Goal: Transaction & Acquisition: Purchase product/service

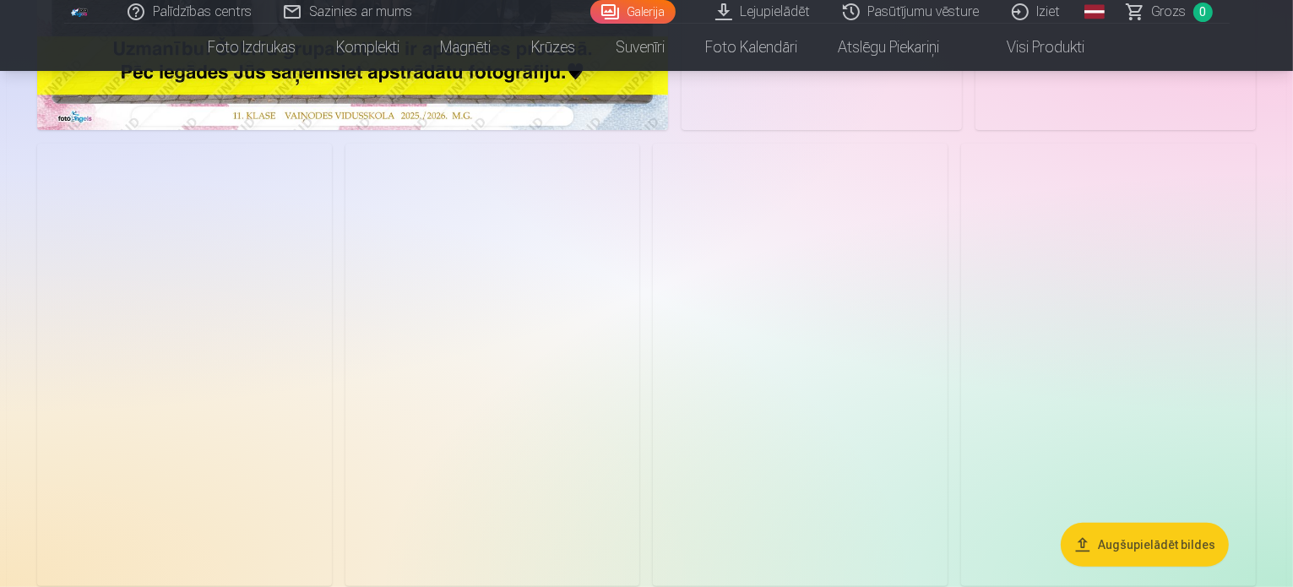
scroll to position [591, 0]
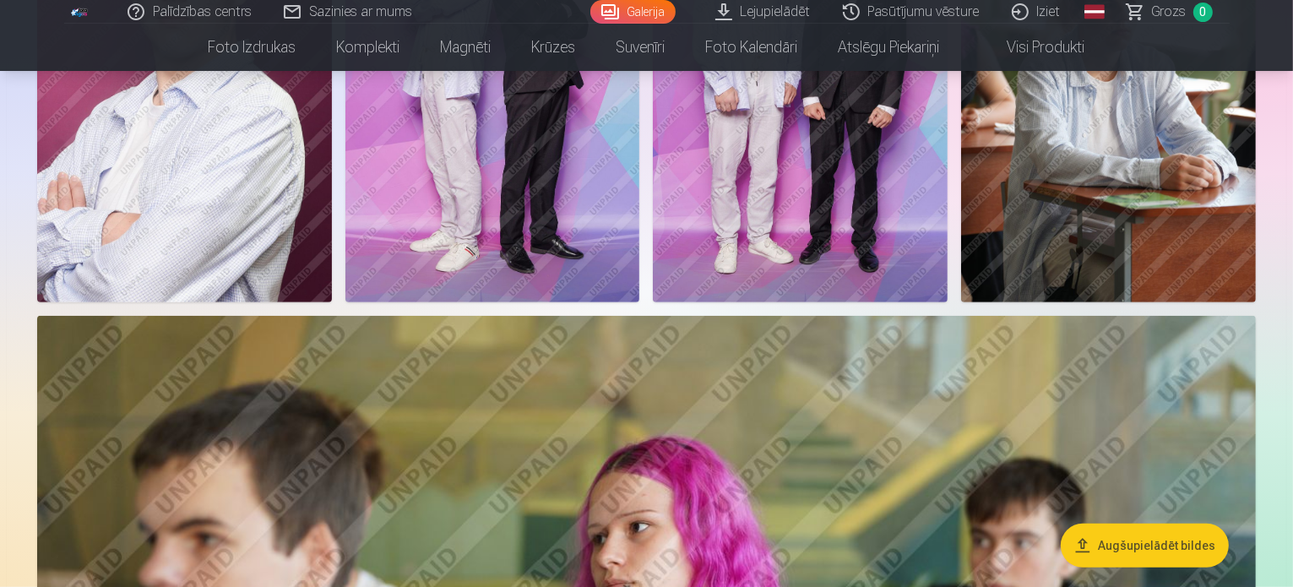
click at [640, 301] on img at bounding box center [492, 81] width 295 height 442
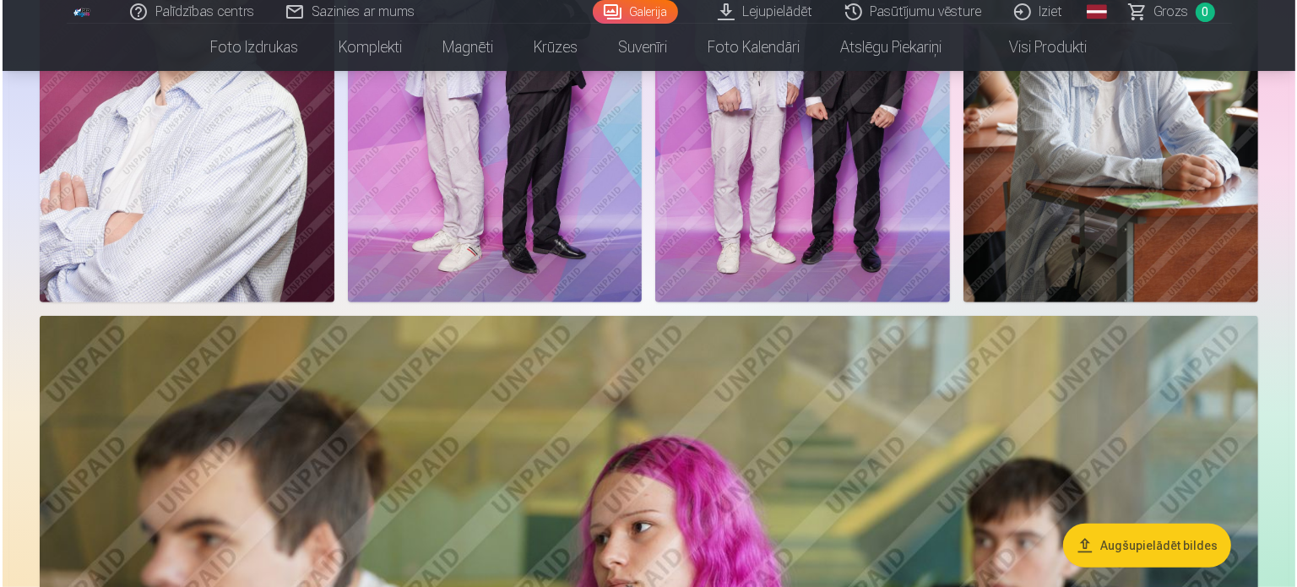
scroll to position [762, 0]
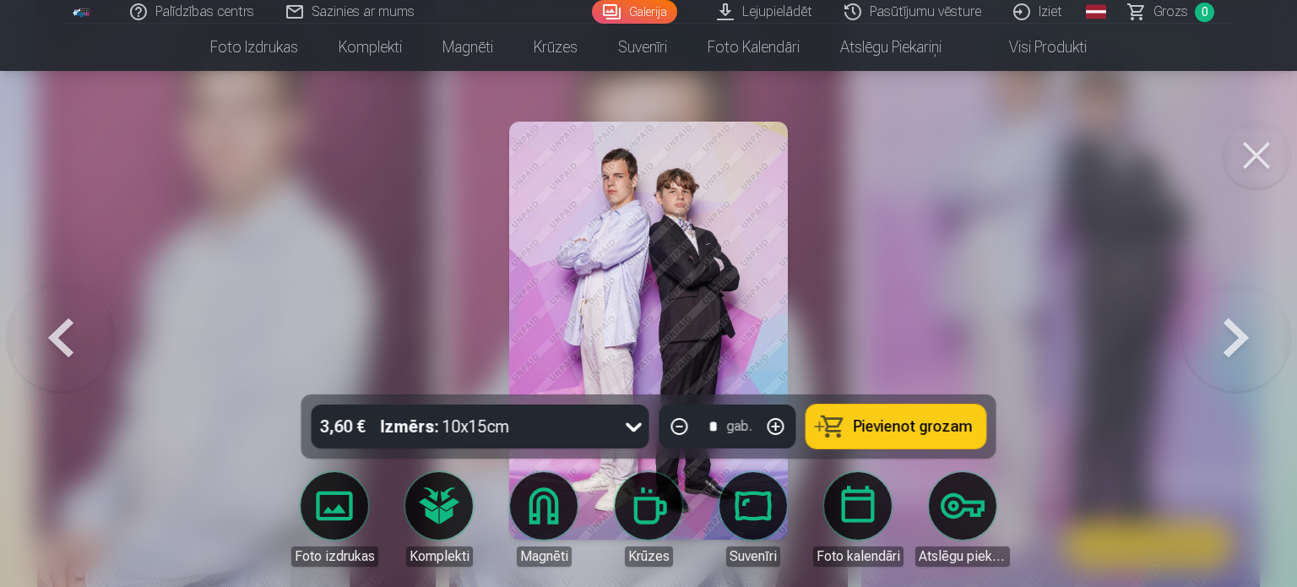
click at [868, 431] on span "Pievienot grozam" at bounding box center [913, 426] width 119 height 15
click at [1163, 13] on span "Grozs" at bounding box center [1170, 12] width 35 height 20
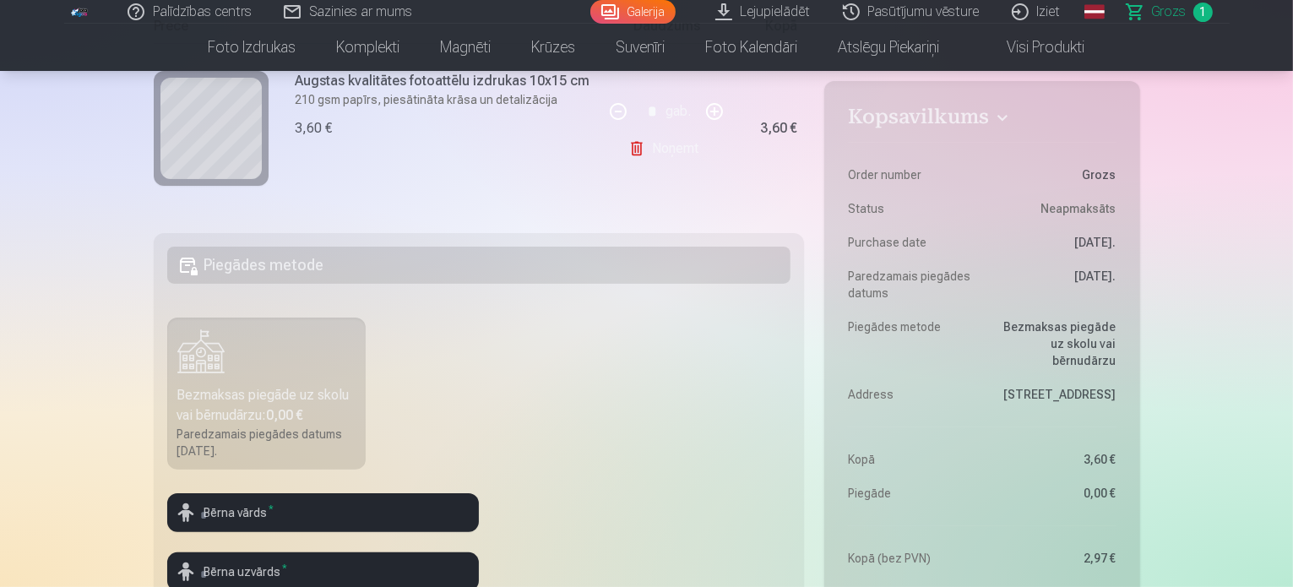
scroll to position [338, 0]
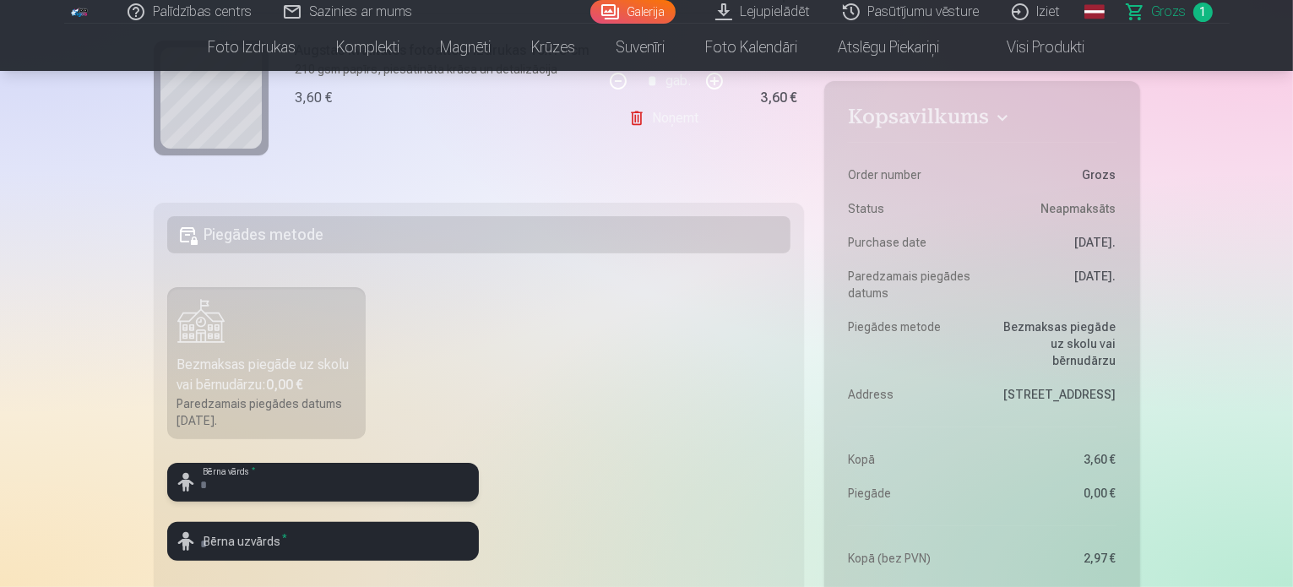
click at [334, 482] on input "text" at bounding box center [323, 482] width 312 height 39
click at [348, 486] on input "text" at bounding box center [323, 482] width 312 height 39
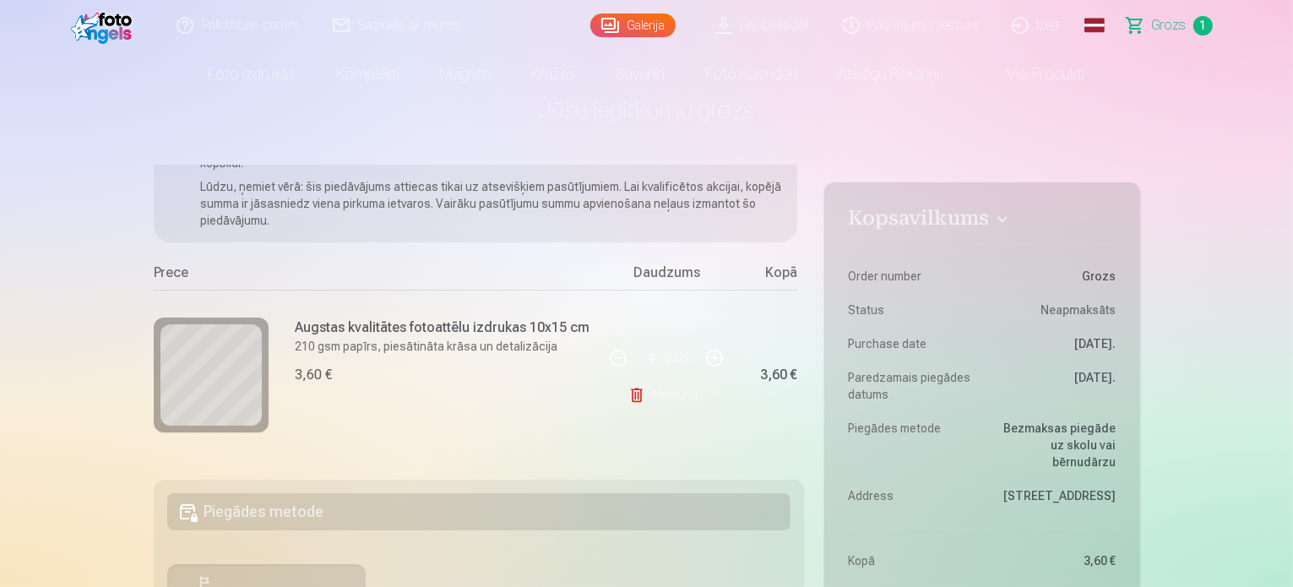
scroll to position [0, 0]
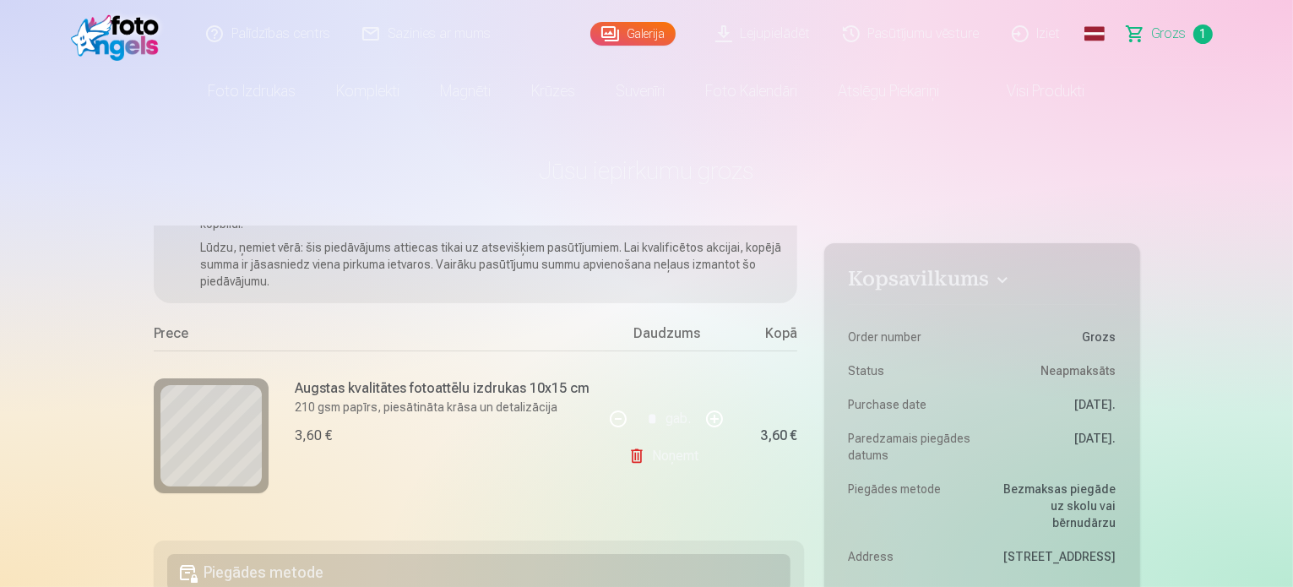
click at [1044, 93] on link "Visi produkti" at bounding box center [1032, 91] width 145 height 47
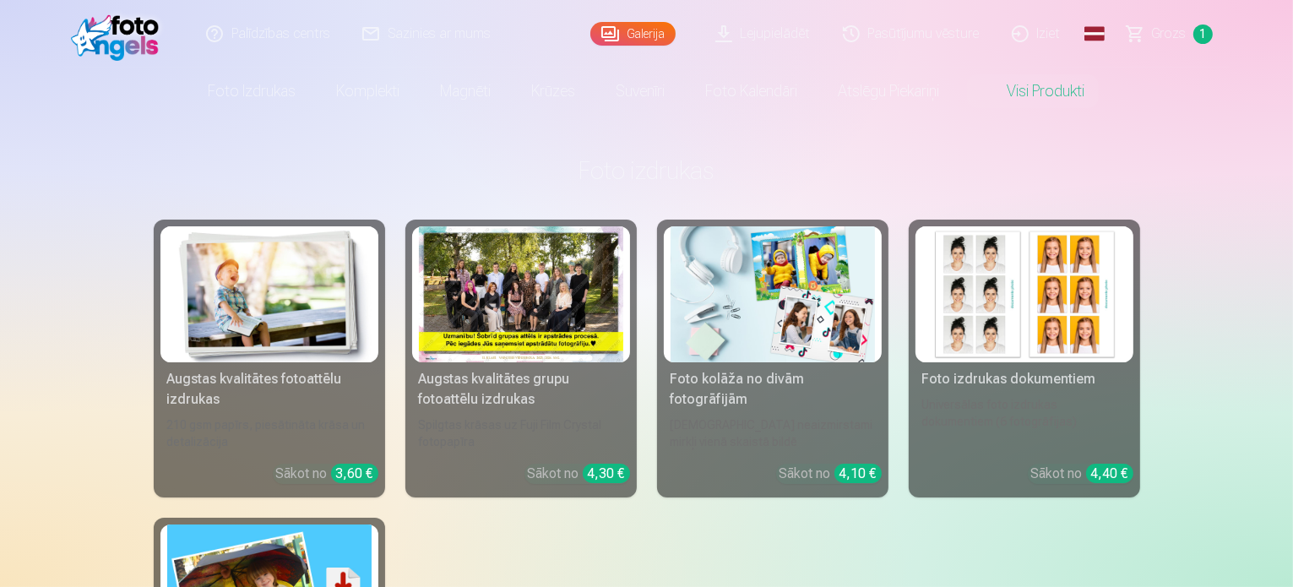
click at [605, 282] on div at bounding box center [521, 294] width 204 height 136
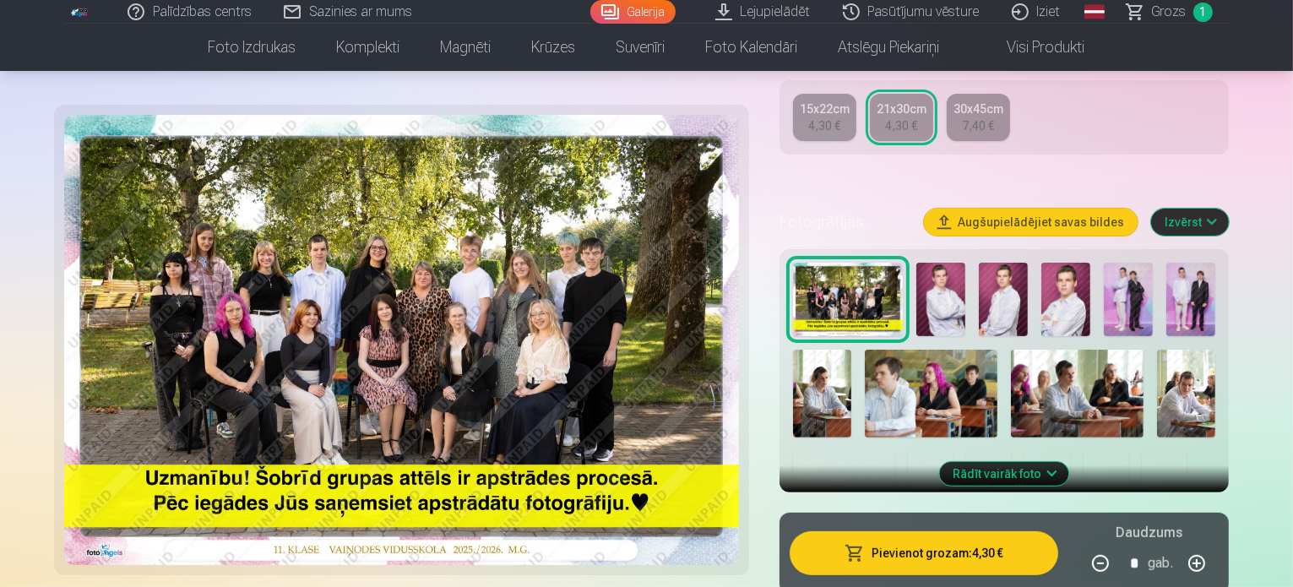
scroll to position [422, 0]
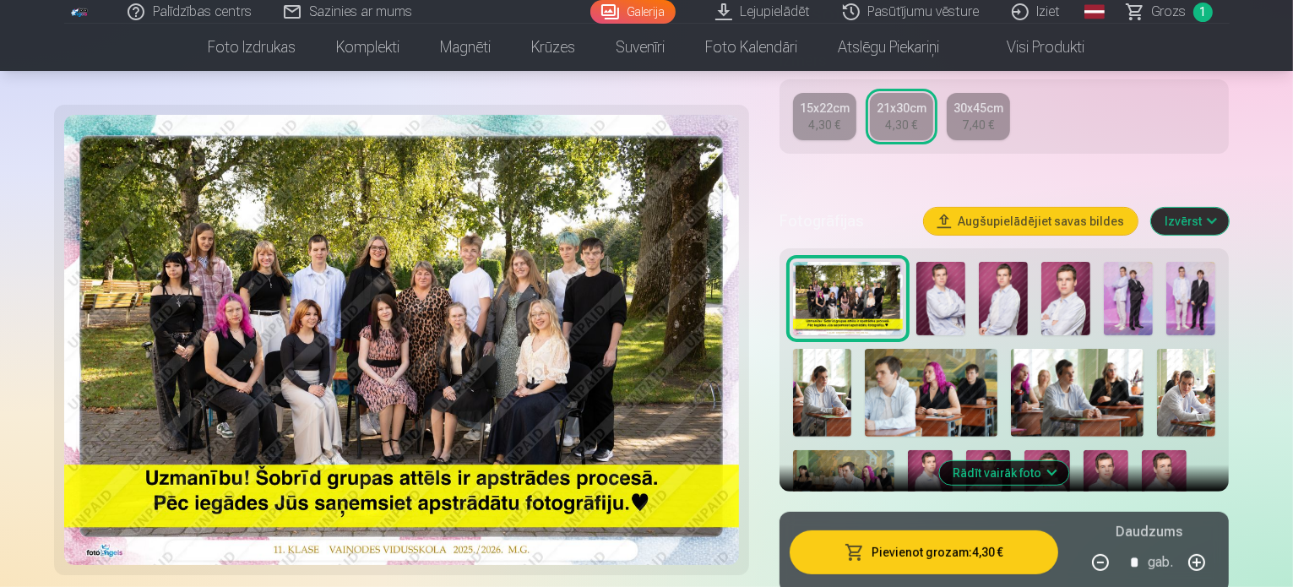
click at [1057, 461] on button "Rādīt vairāk foto" at bounding box center [1004, 473] width 129 height 24
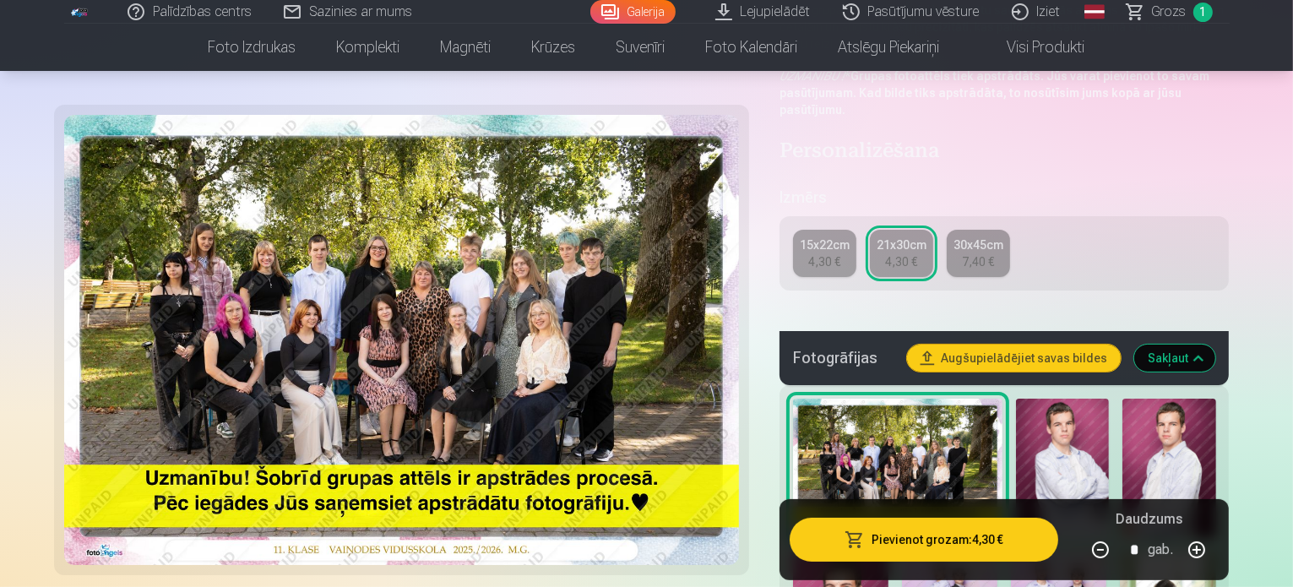
scroll to position [253, 0]
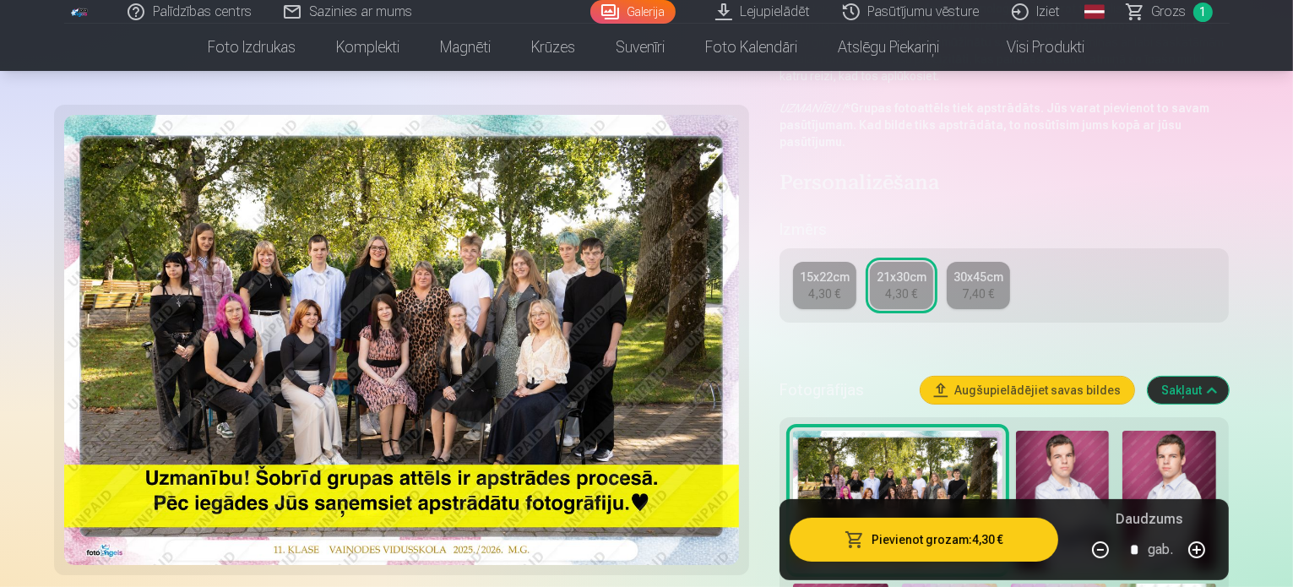
click at [1054, 451] on img at bounding box center [1062, 501] width 93 height 140
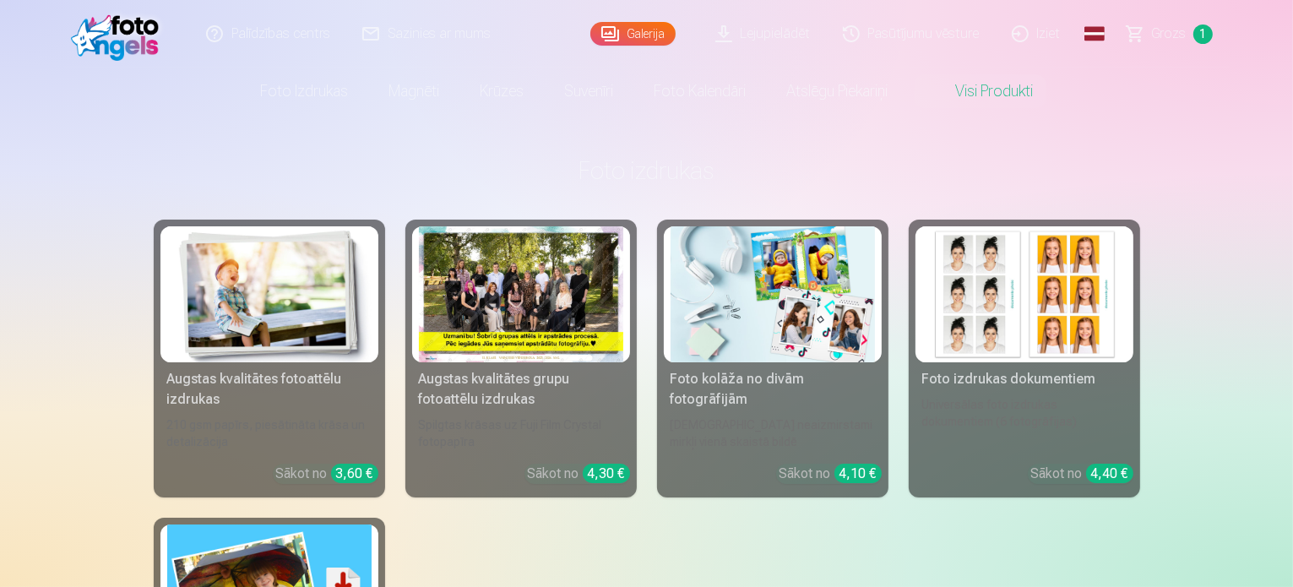
click at [1164, 30] on span "Grozs" at bounding box center [1169, 34] width 35 height 20
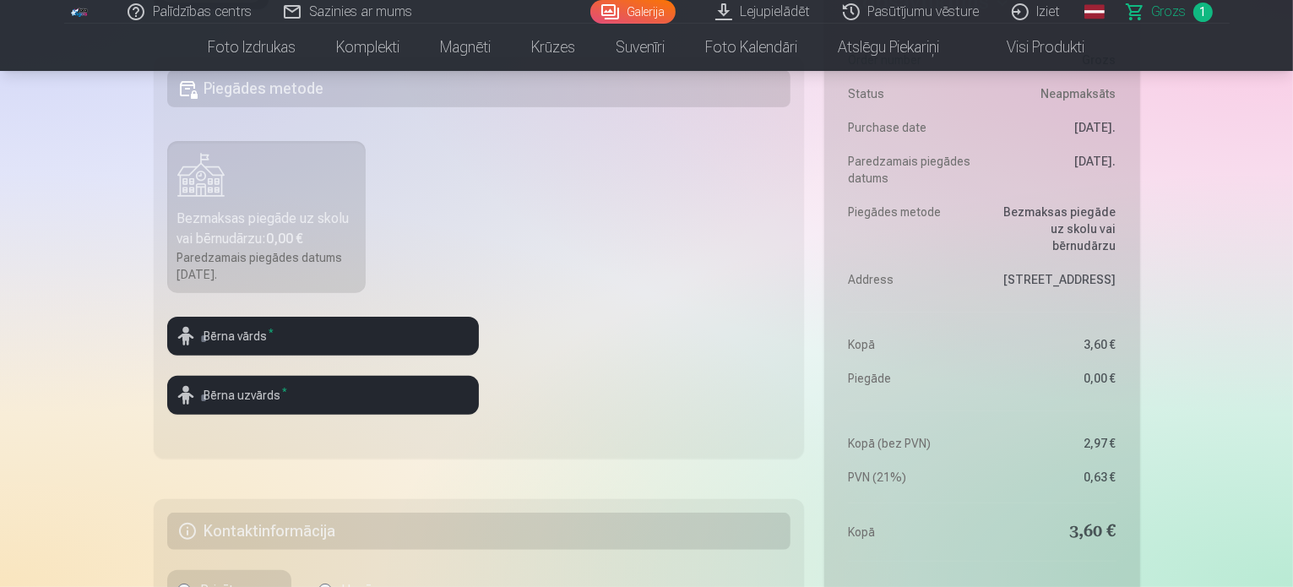
scroll to position [591, 0]
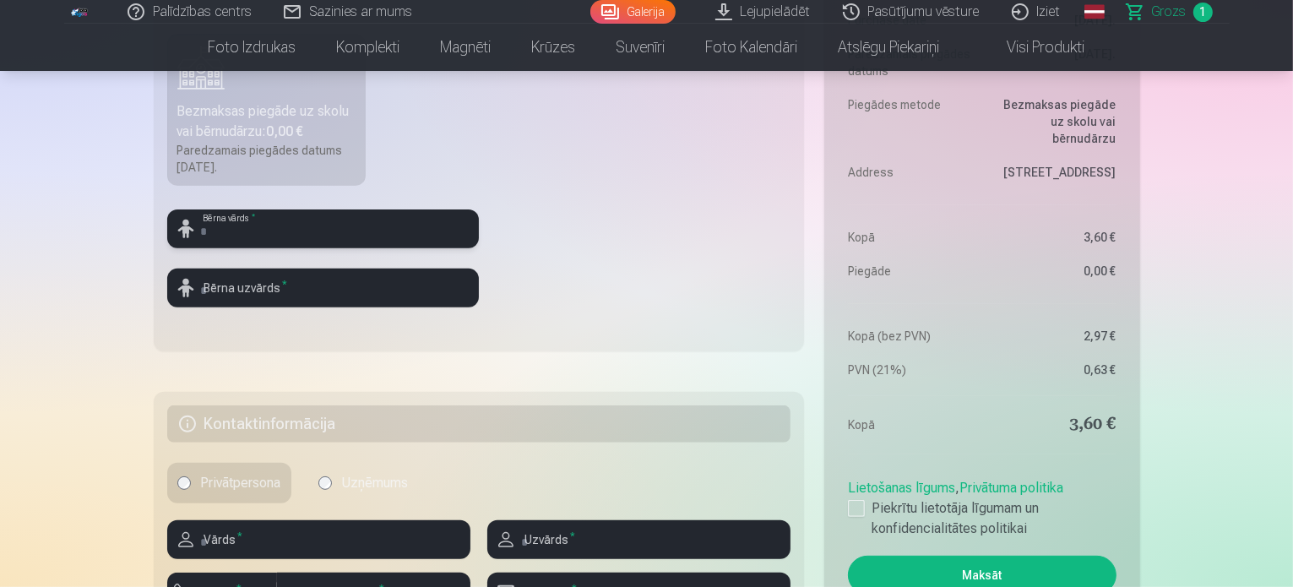
click at [302, 232] on input "text" at bounding box center [323, 228] width 312 height 39
type input "******"
click at [293, 285] on input "text" at bounding box center [323, 288] width 312 height 39
type input "********"
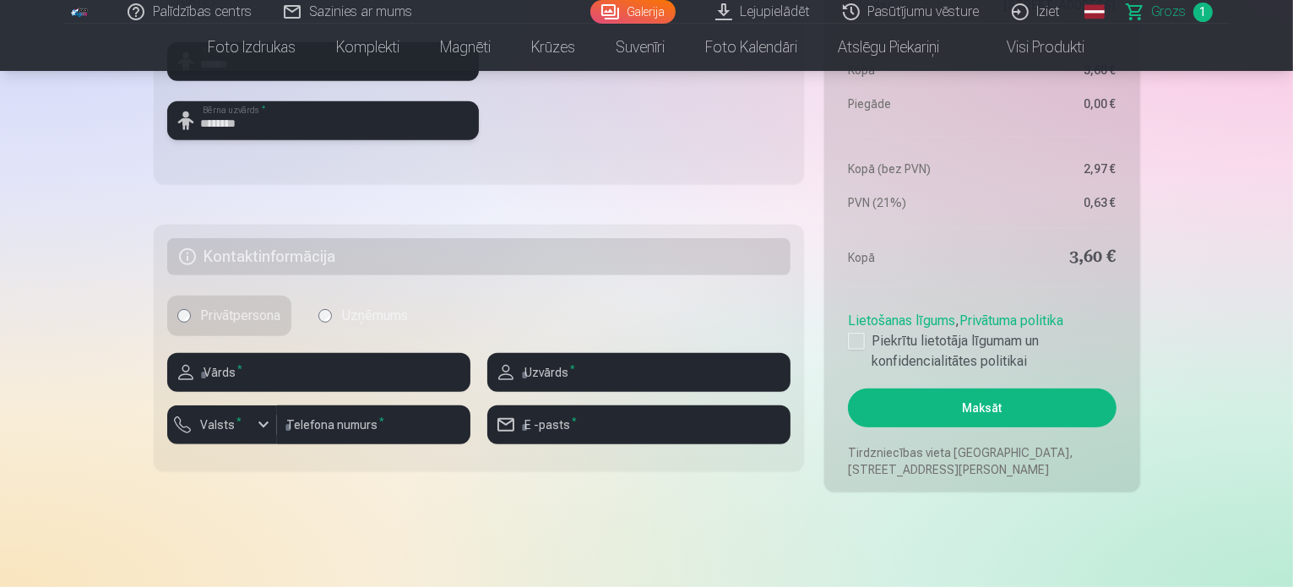
scroll to position [760, 0]
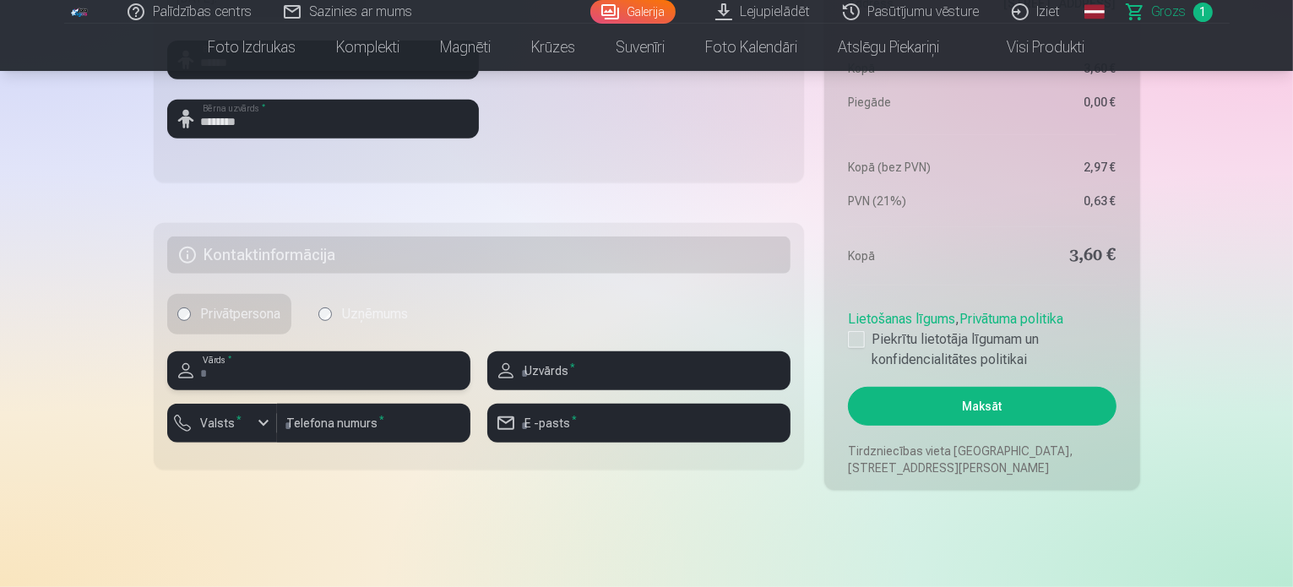
click at [350, 367] on input "text" at bounding box center [318, 370] width 303 height 39
click at [864, 339] on div at bounding box center [856, 339] width 17 height 17
click at [310, 377] on input "text" at bounding box center [318, 370] width 303 height 39
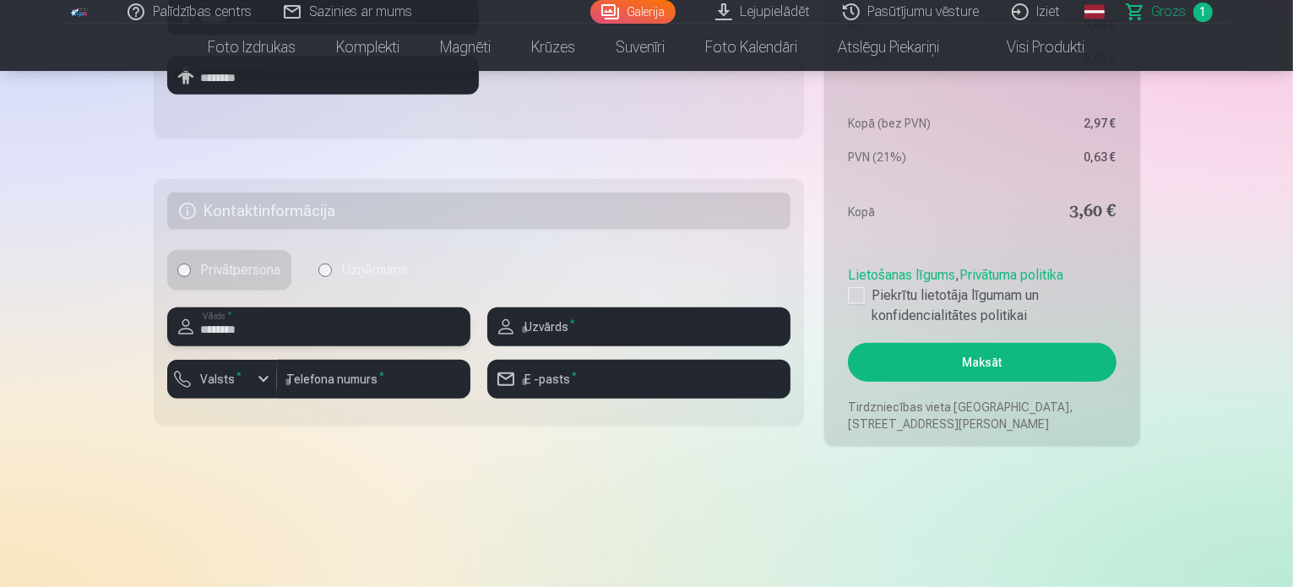
scroll to position [844, 0]
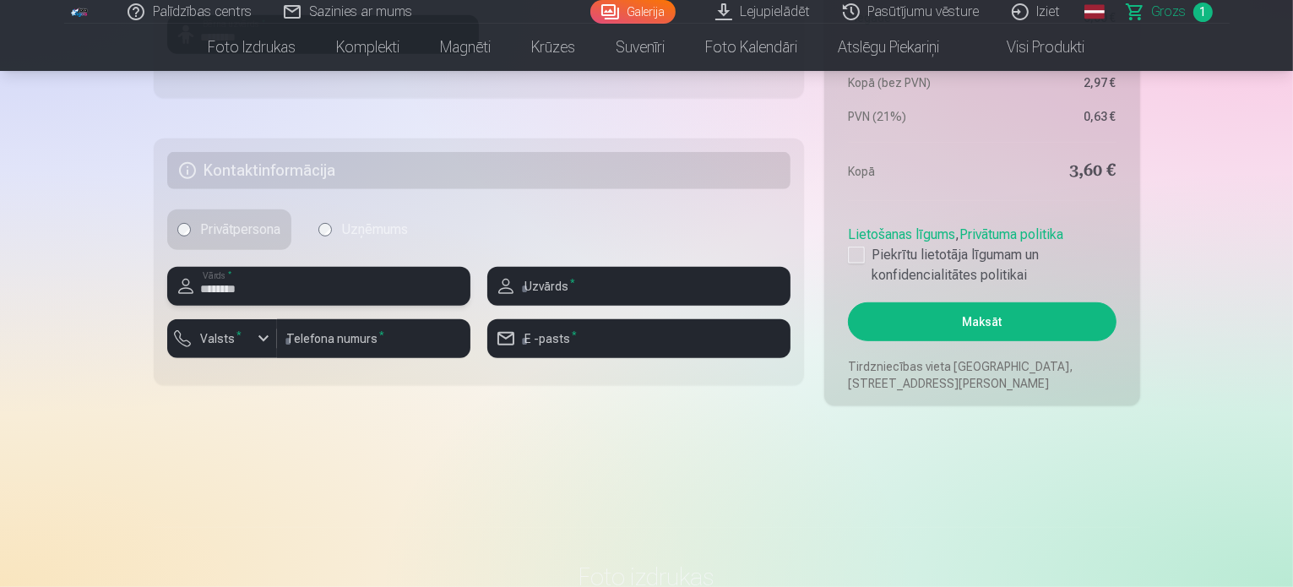
type input "********"
click at [567, 339] on input "email" at bounding box center [638, 338] width 303 height 39
type input "**********"
click at [351, 338] on input "number" at bounding box center [373, 338] width 193 height 39
type input "********"
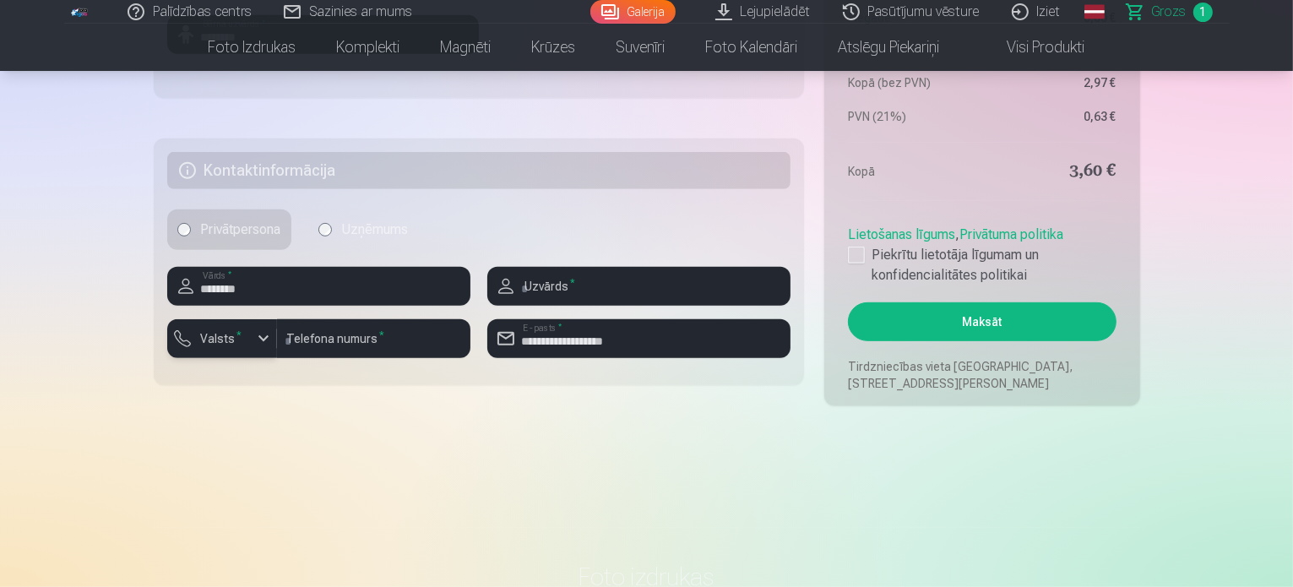
click at [260, 334] on div "button" at bounding box center [263, 338] width 20 height 20
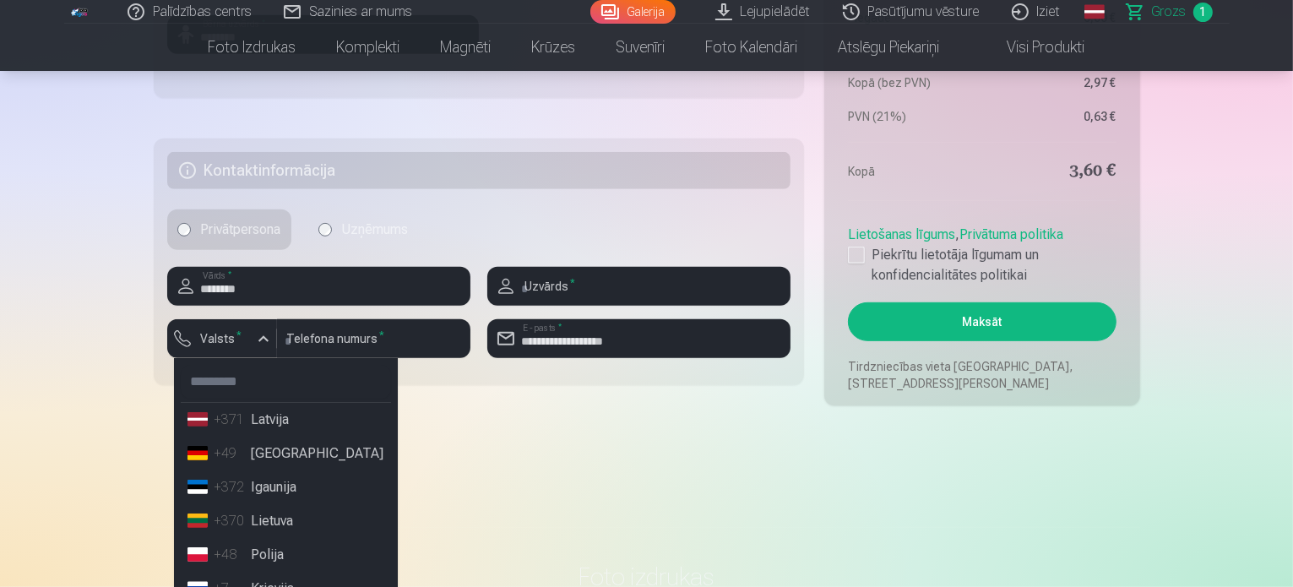
click at [294, 410] on li "+371 Latvija" at bounding box center [286, 420] width 210 height 34
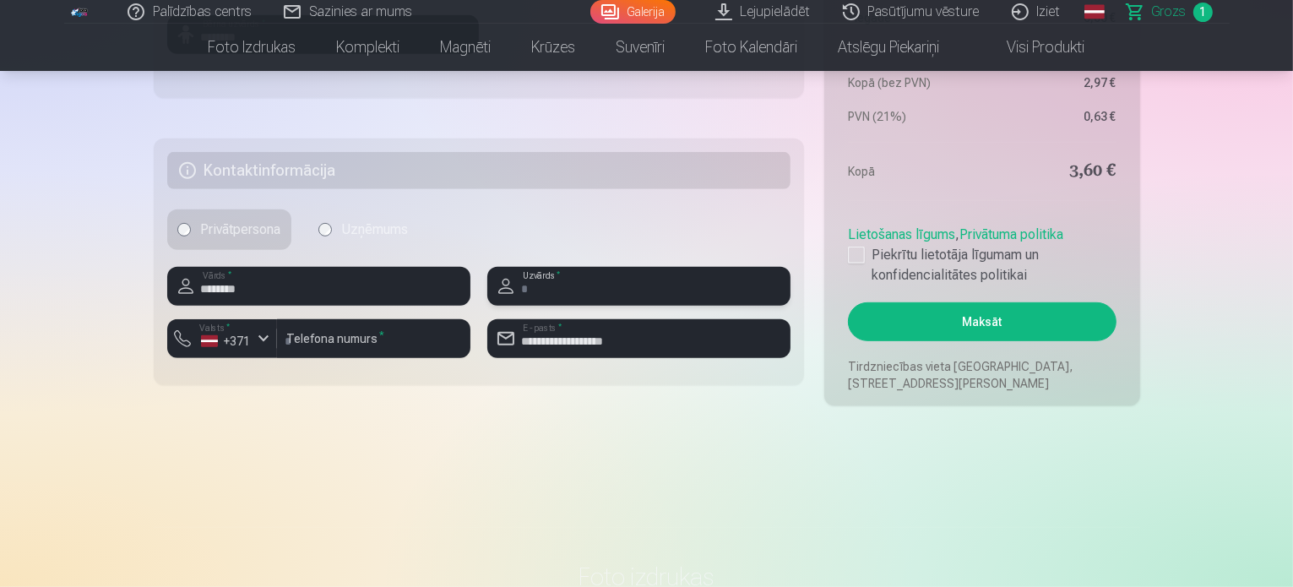
click at [605, 286] on input "text" at bounding box center [638, 286] width 303 height 39
click at [545, 283] on input "text" at bounding box center [638, 286] width 303 height 39
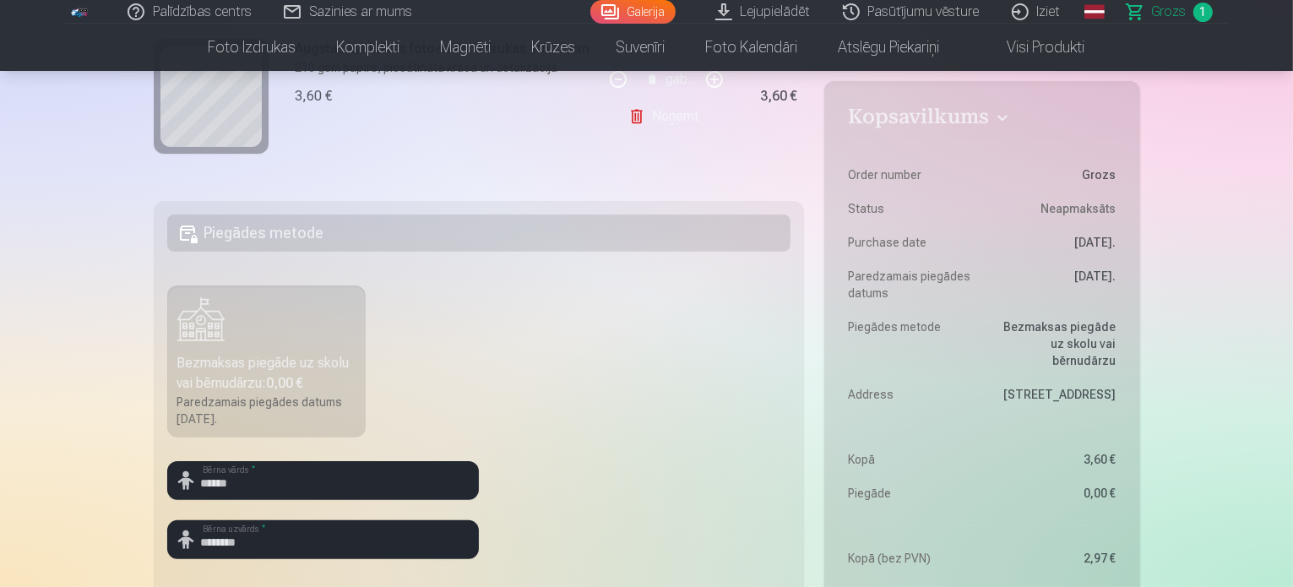
scroll to position [338, 0]
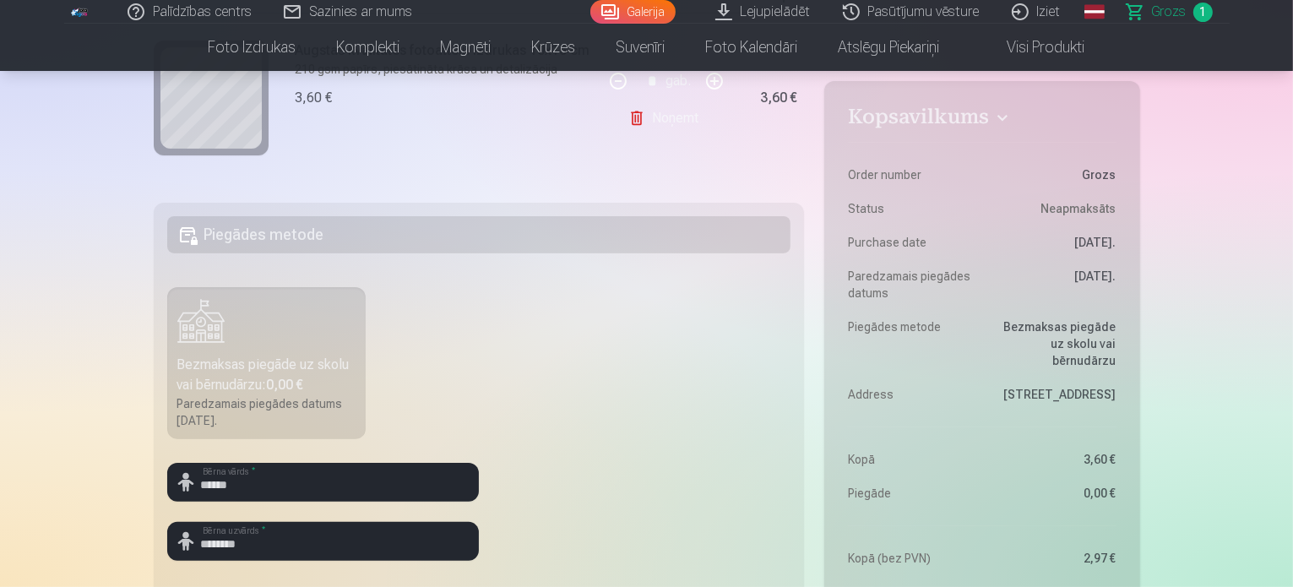
type input "********"
click at [201, 334] on label "Bezmaksas piegāde uz skolu vai bērnudārzu : 0,00 € Paredzamais piegādes datums …" at bounding box center [266, 363] width 199 height 152
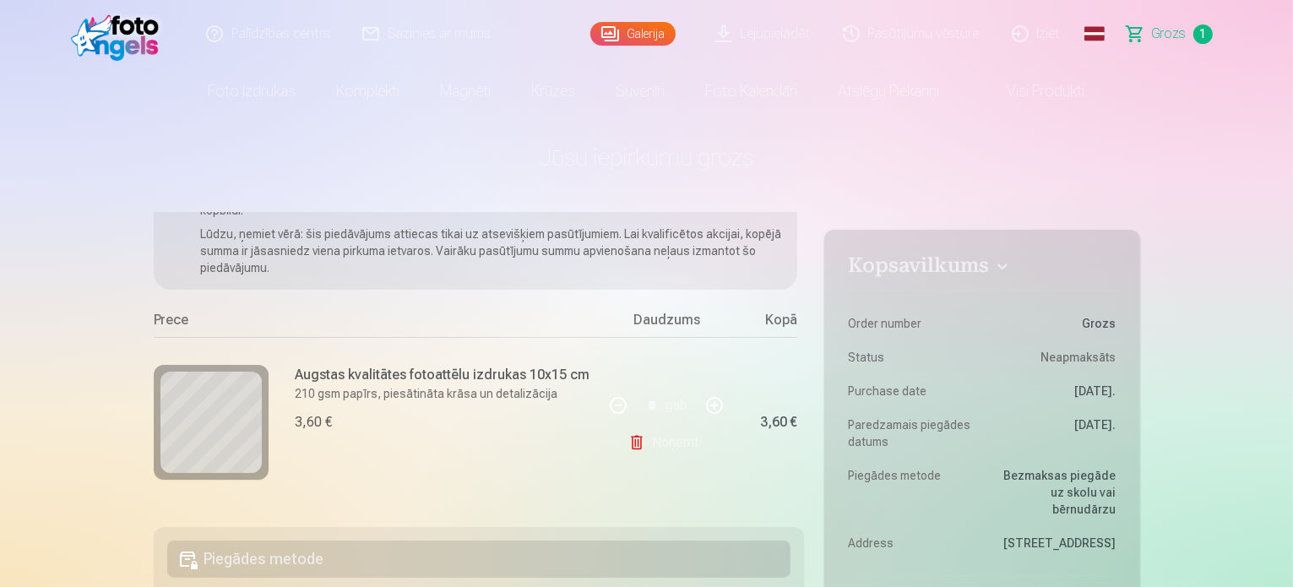
scroll to position [0, 0]
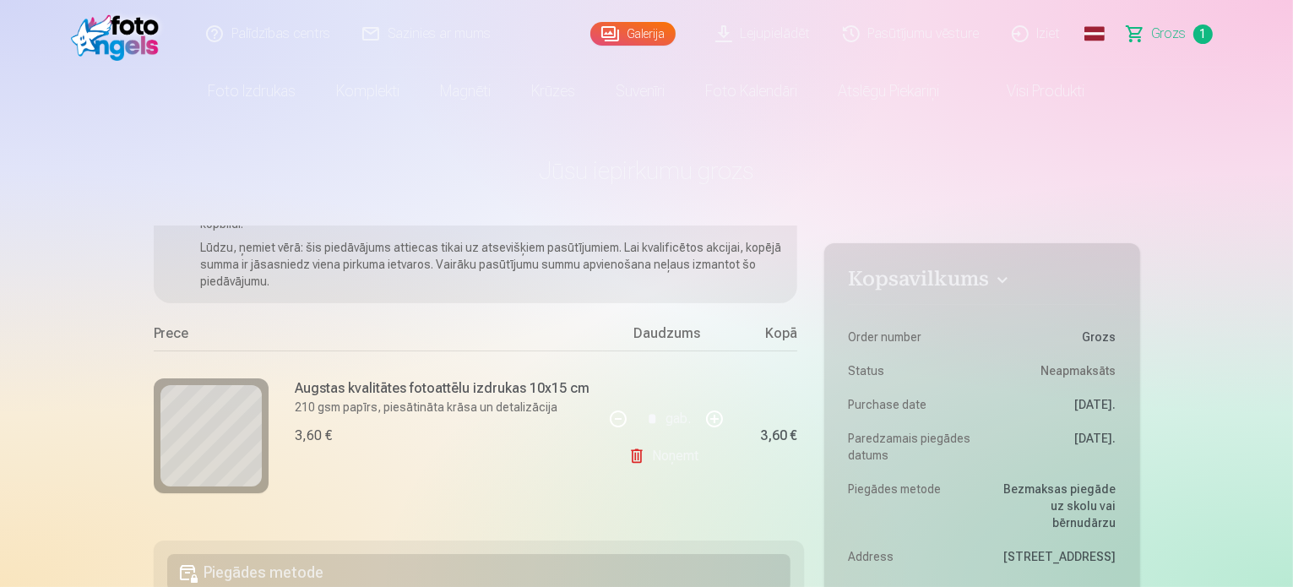
click at [1031, 97] on link "Visi produkti" at bounding box center [1032, 91] width 145 height 47
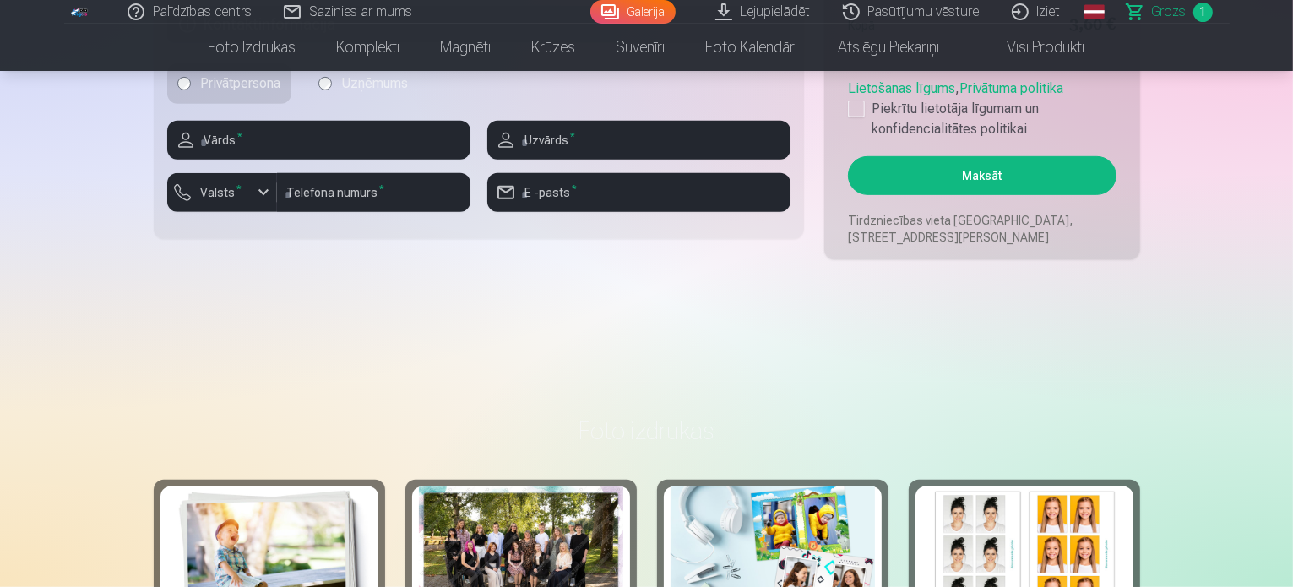
scroll to position [760, 0]
